Goal: Transaction & Acquisition: Purchase product/service

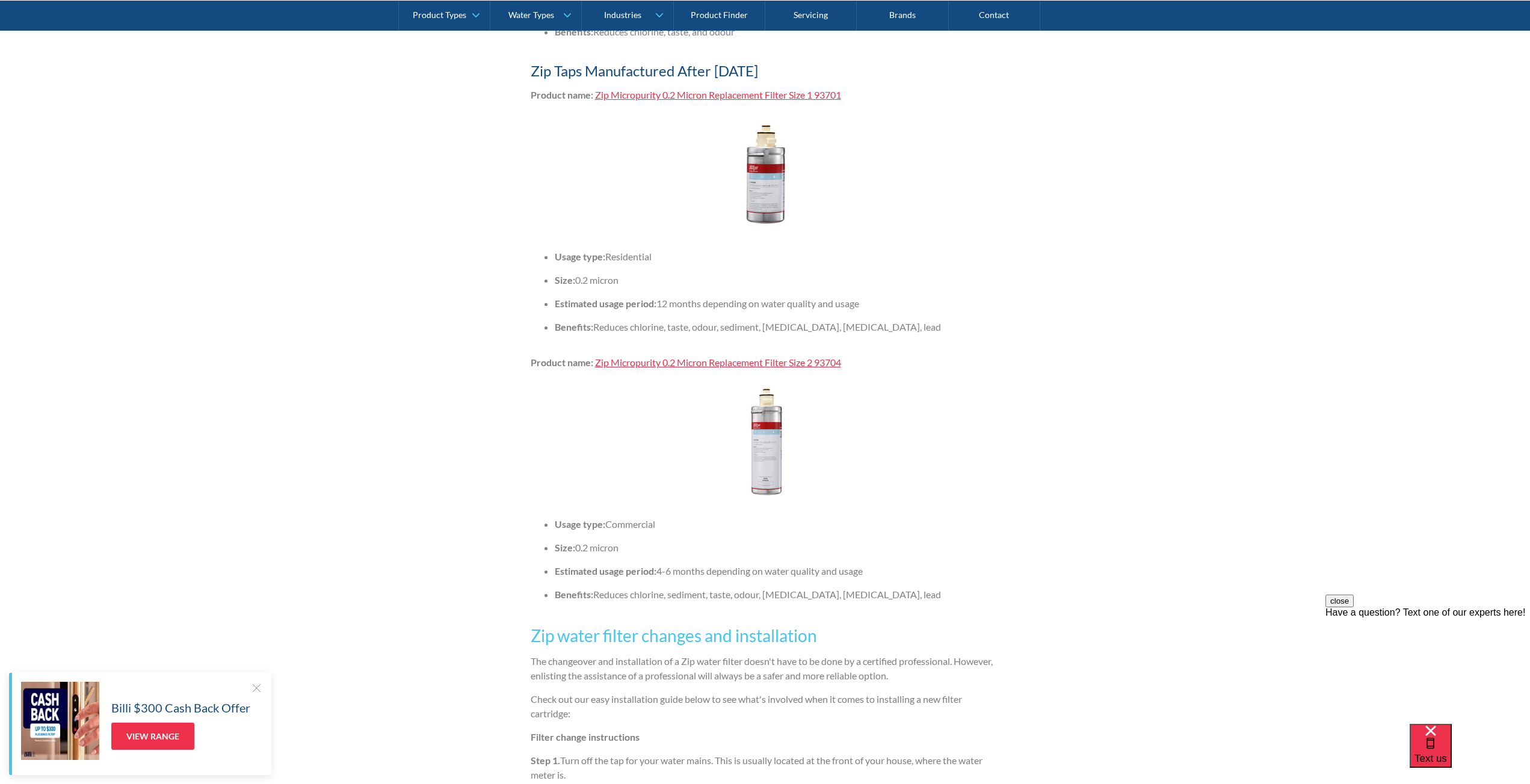
scroll to position [2946, 0]
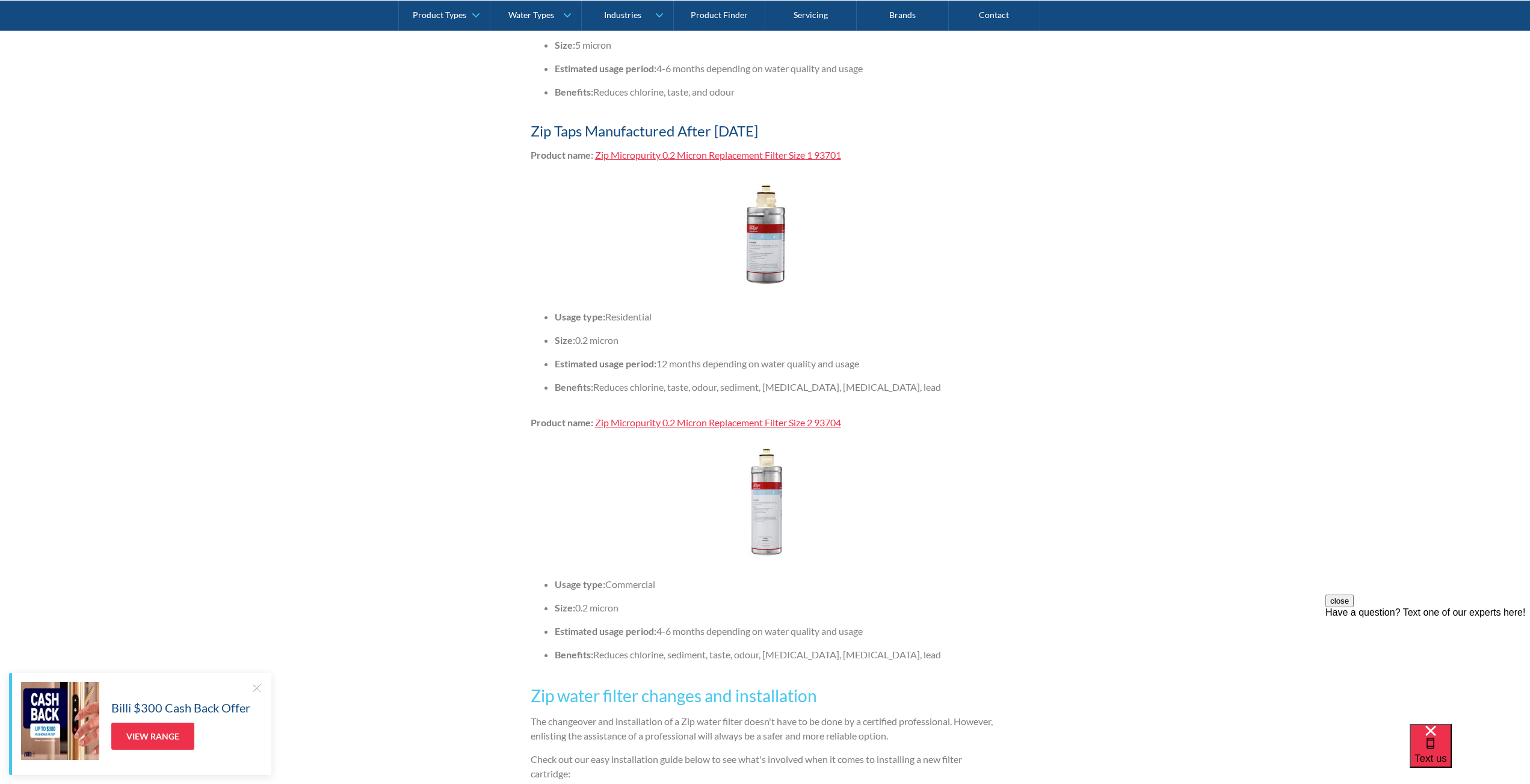
click at [784, 160] on link "Zip Micropurity 0.2 Micron Replacement Filter Size 1 93701" at bounding box center [718, 154] width 246 height 12
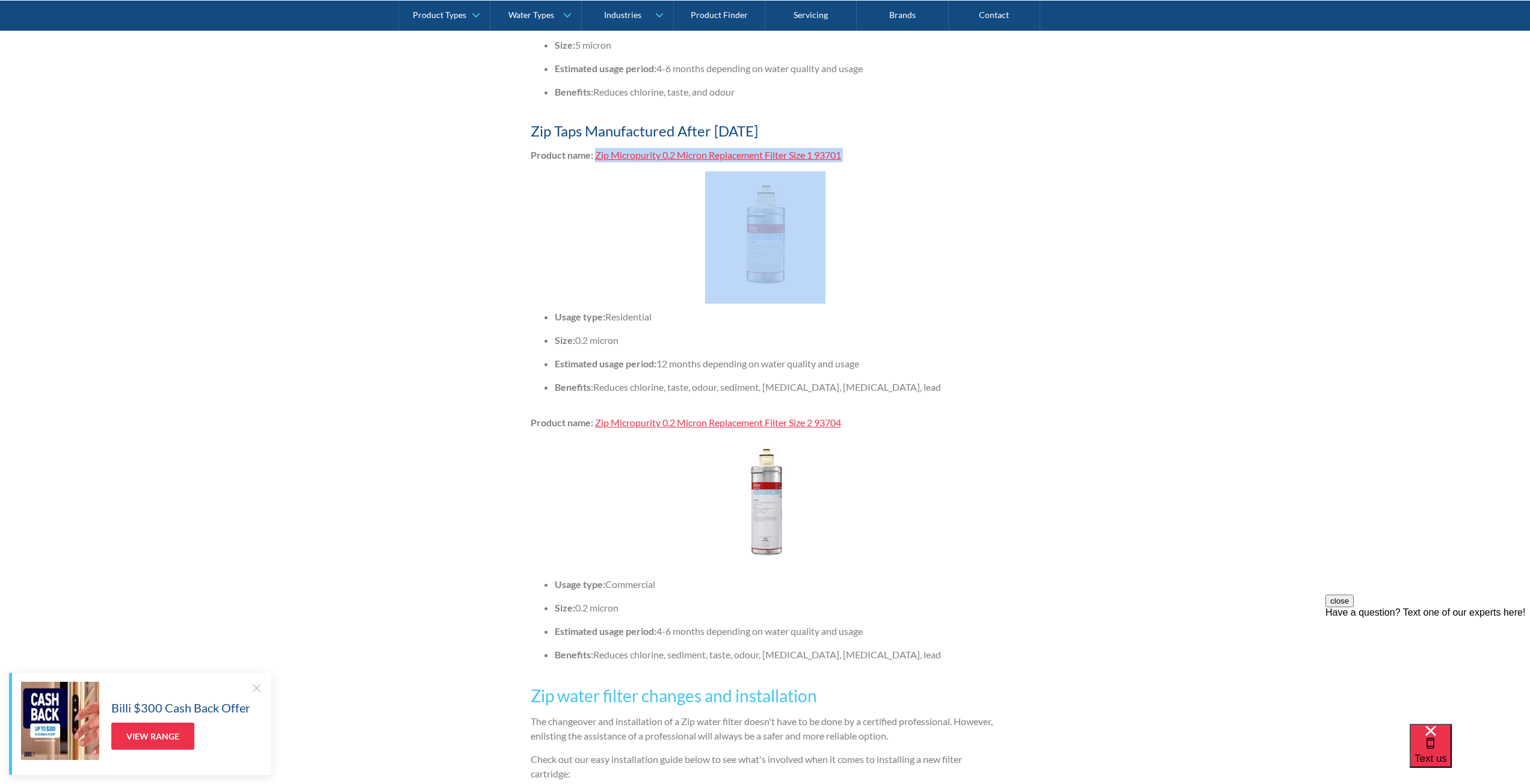
drag, startPoint x: 814, startPoint y: 174, endPoint x: 595, endPoint y: 169, distance: 219.1
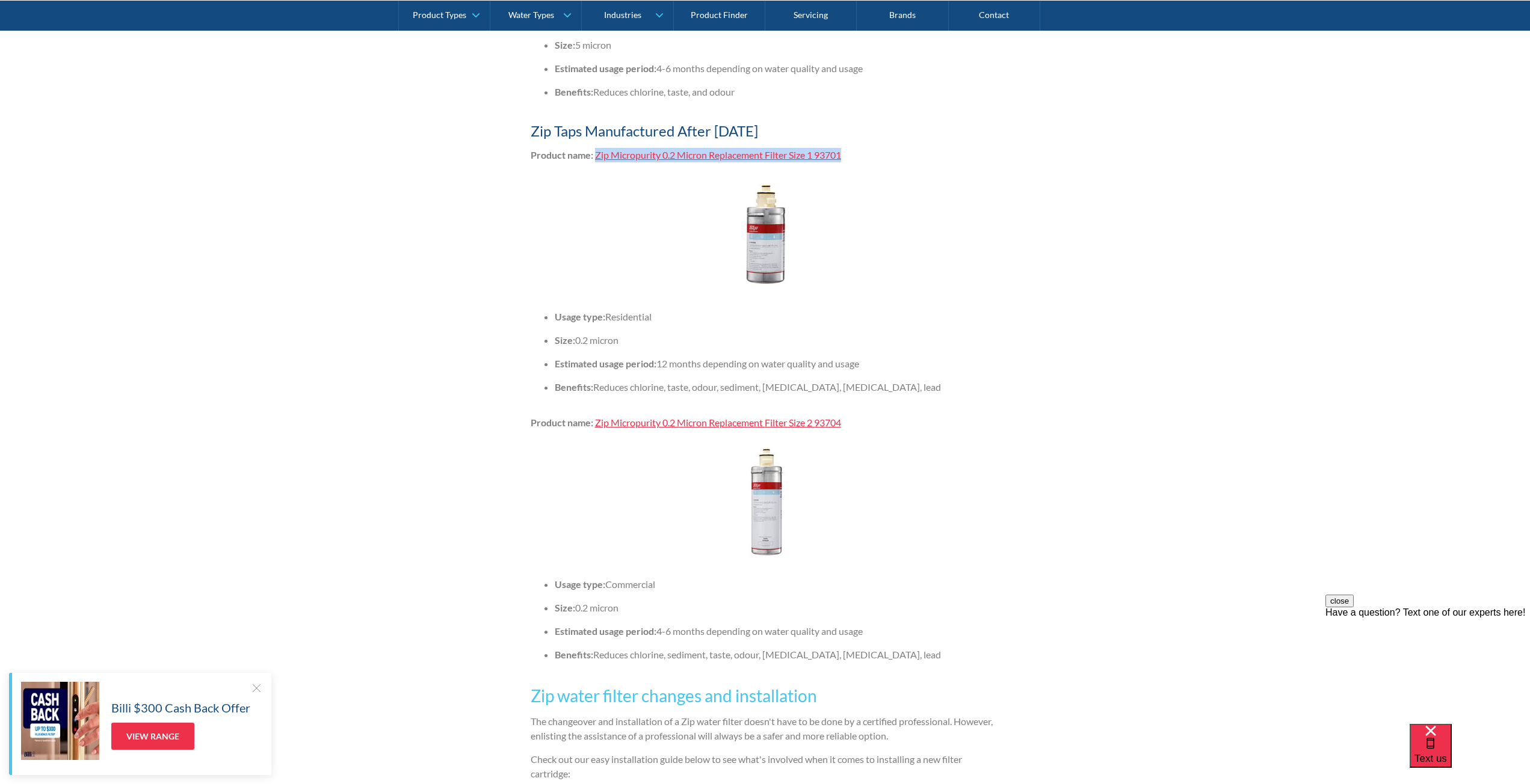
drag, startPoint x: 868, startPoint y: 170, endPoint x: 598, endPoint y: 173, distance: 270.0
click at [598, 163] on p "Product name: Zip Micropurity 0.2 Micron Replacement Filter Size 1 93701" at bounding box center [765, 155] width 469 height 14
copy link "Zip Micropurity 0.2 Micron Replacement Filter Size 1 93701"
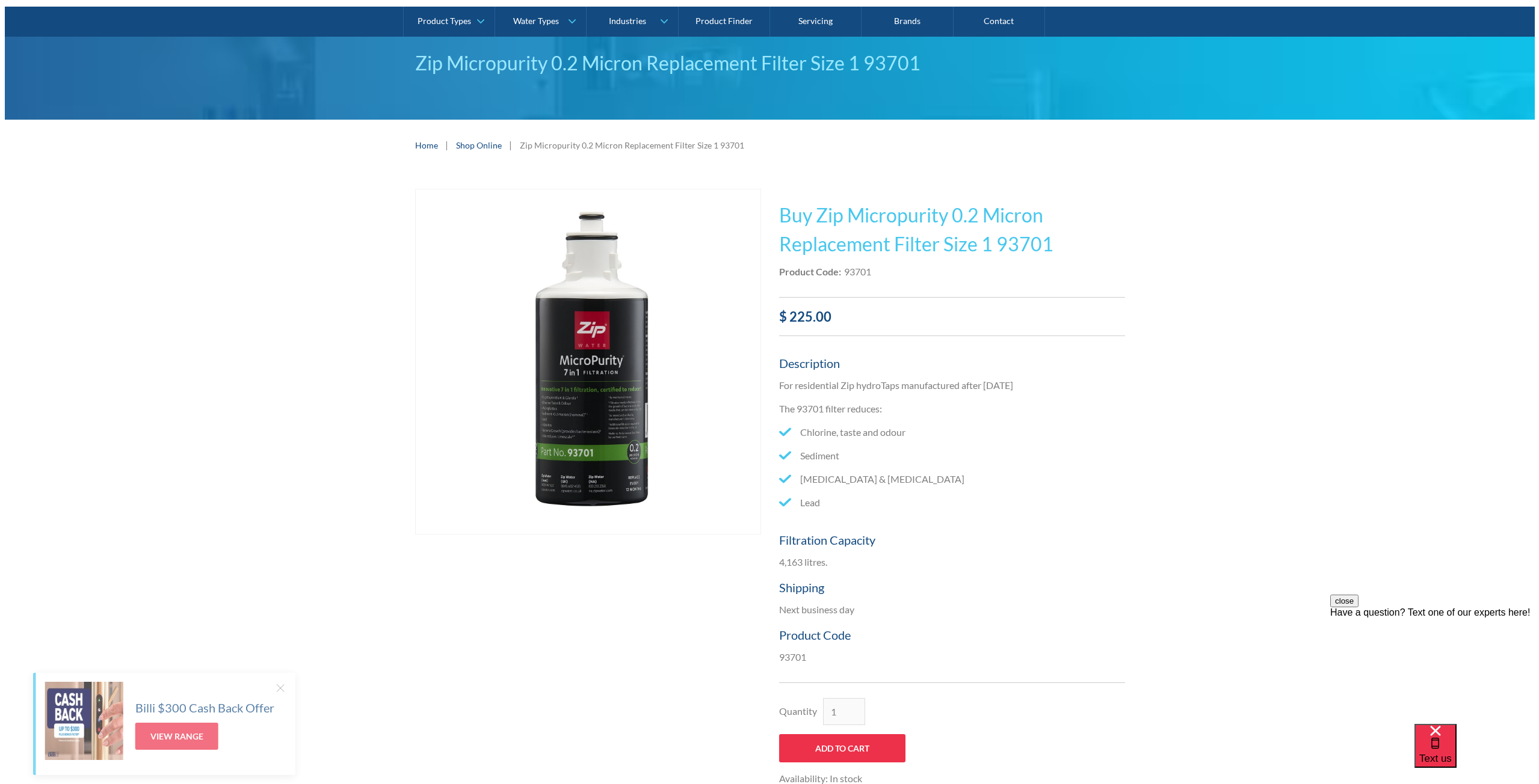
scroll to position [60, 0]
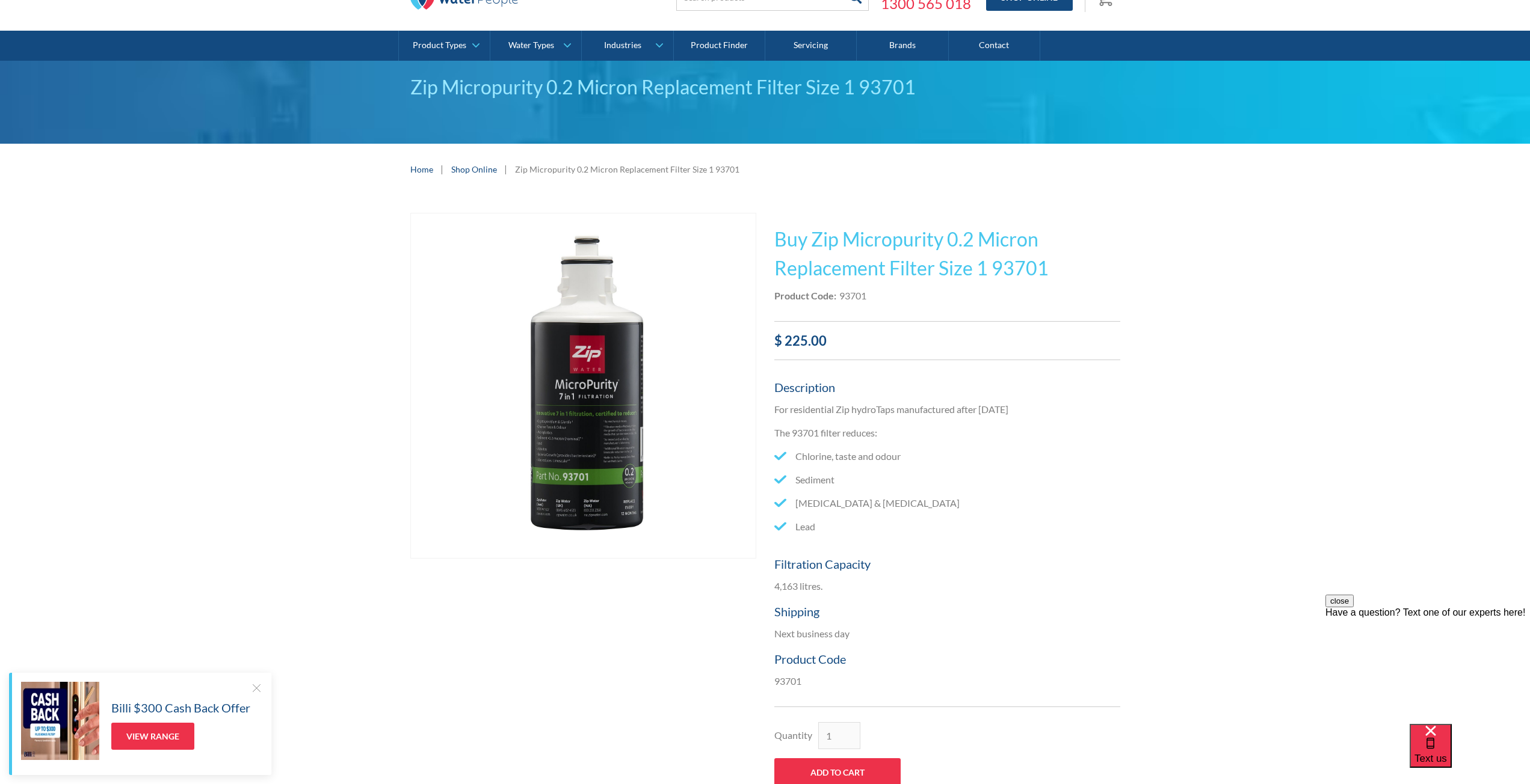
click at [583, 365] on img "open lightbox" at bounding box center [583, 386] width 345 height 345
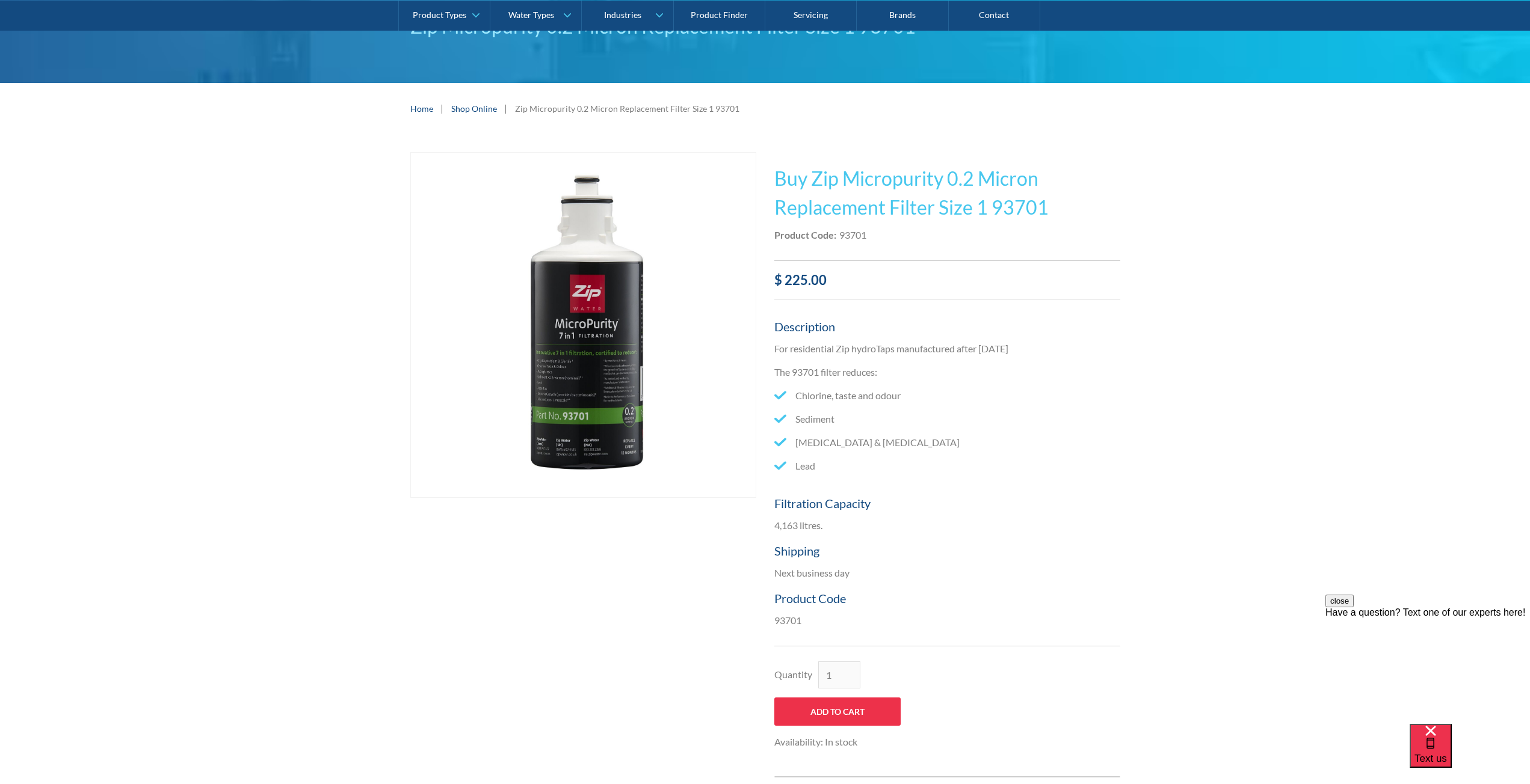
scroll to position [120, 0]
